Goal: Find specific page/section: Find specific page/section

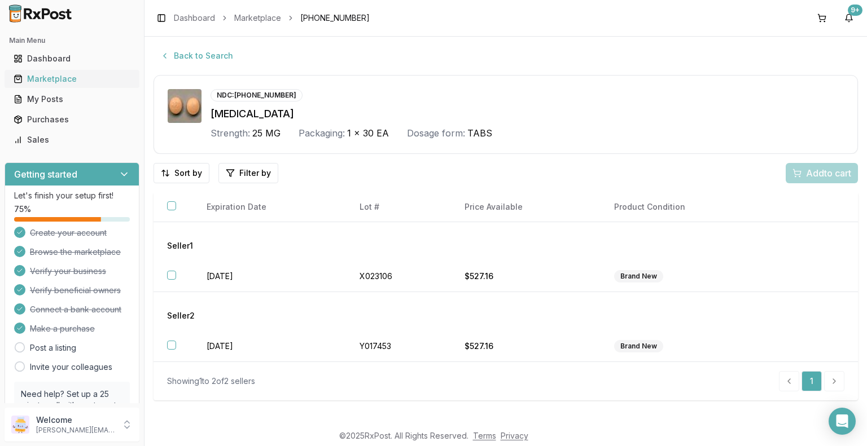
click at [73, 81] on div "Marketplace" at bounding box center [72, 78] width 117 height 11
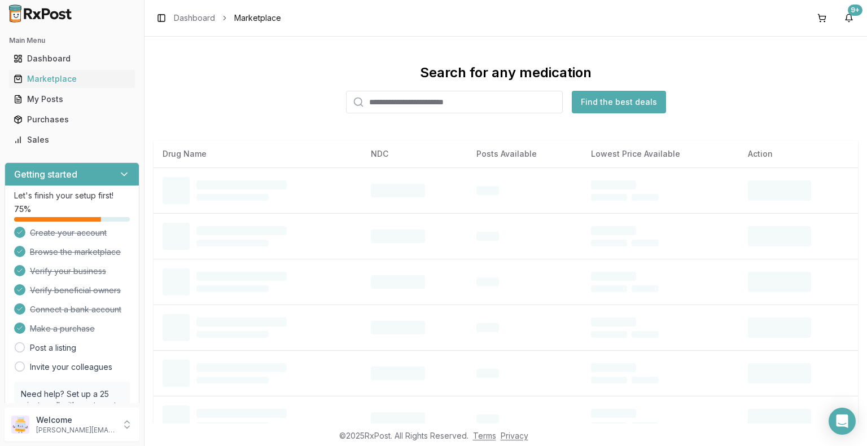
click at [387, 105] on input "search" at bounding box center [454, 102] width 217 height 23
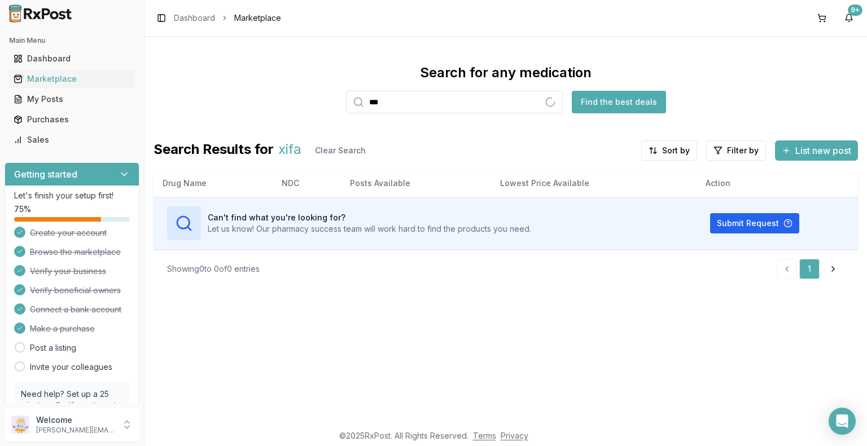
type input "***"
